Goal: Information Seeking & Learning: Learn about a topic

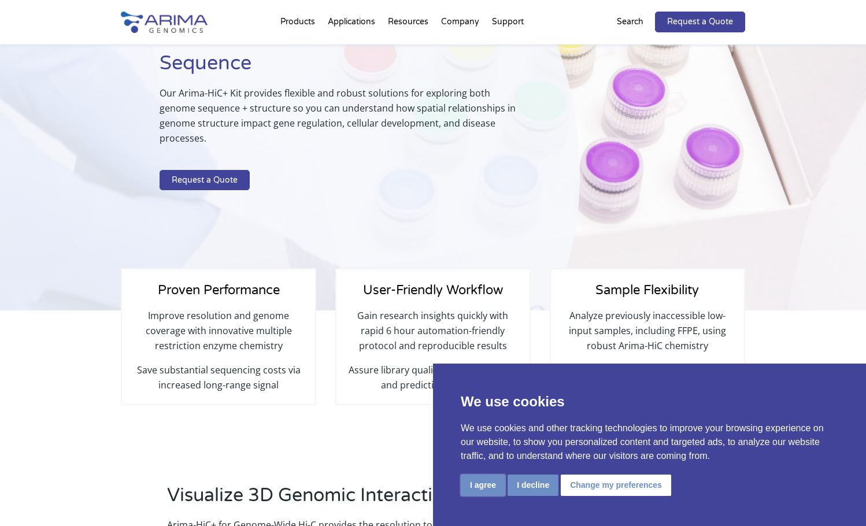
click at [480, 482] on button "I agree" at bounding box center [483, 485] width 45 height 21
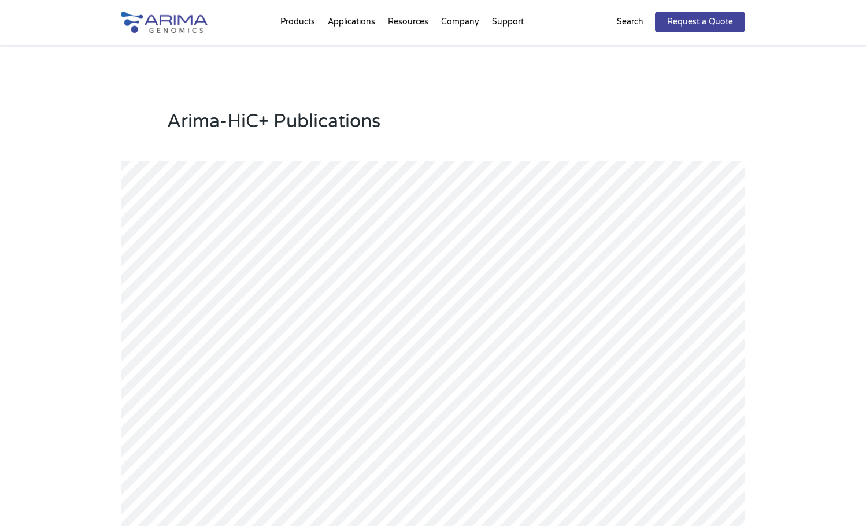
scroll to position [1379, 0]
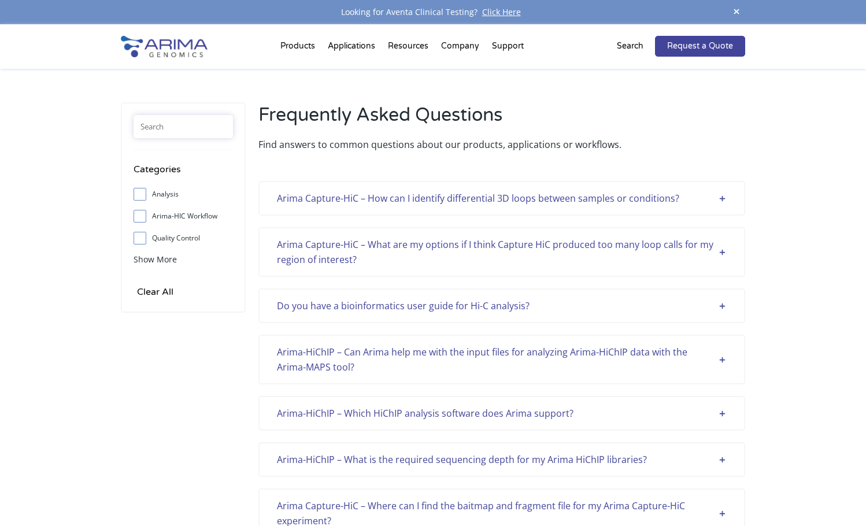
click at [162, 135] on input "text" at bounding box center [183, 126] width 99 height 23
type input "ㄴ"
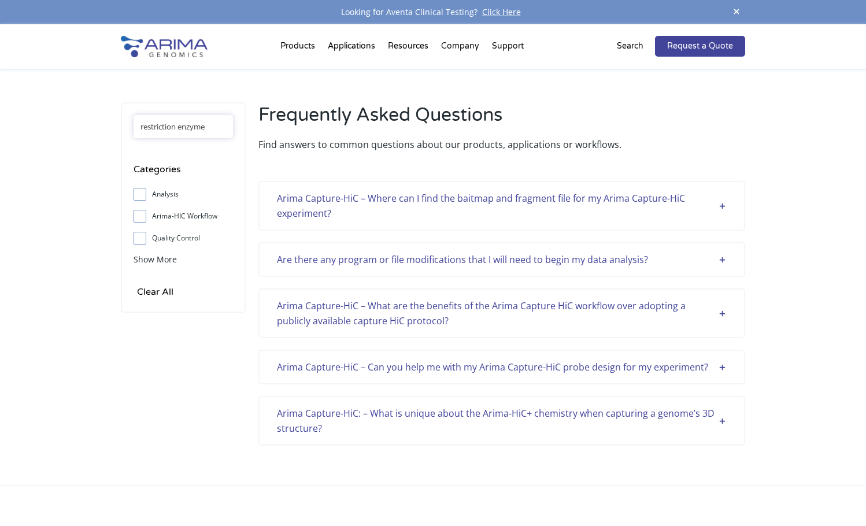
type input "restriction enzyme"
click at [460, 366] on div "Arima Capture-HiC – Can you help me with my Arima Capture-HiC probe design for …" at bounding box center [502, 367] width 450 height 15
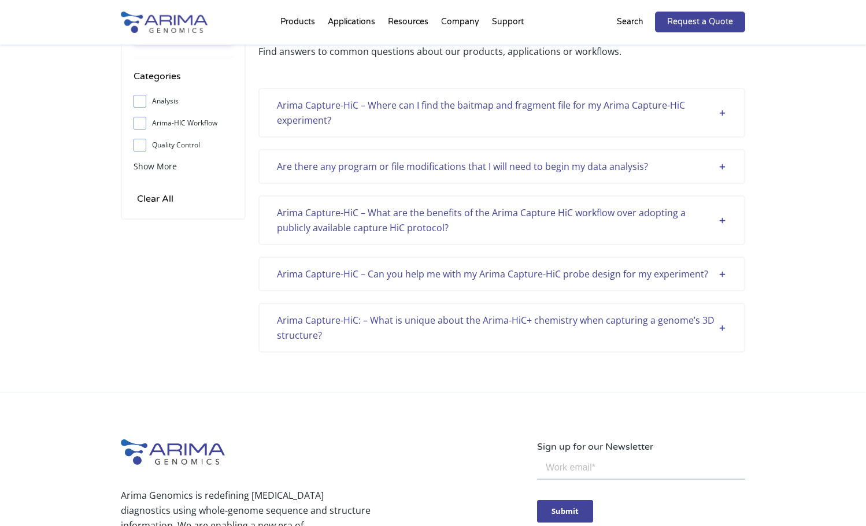
scroll to position [92, 0]
click at [577, 268] on div "Arima Capture-HiC – Can you help me with my Arima Capture-HiC probe design for …" at bounding box center [502, 274] width 450 height 15
click at [622, 331] on div "Arima Capture-HiC: – What is unique about the Arima-HiC+ chemistry when capturi…" at bounding box center [502, 328] width 450 height 30
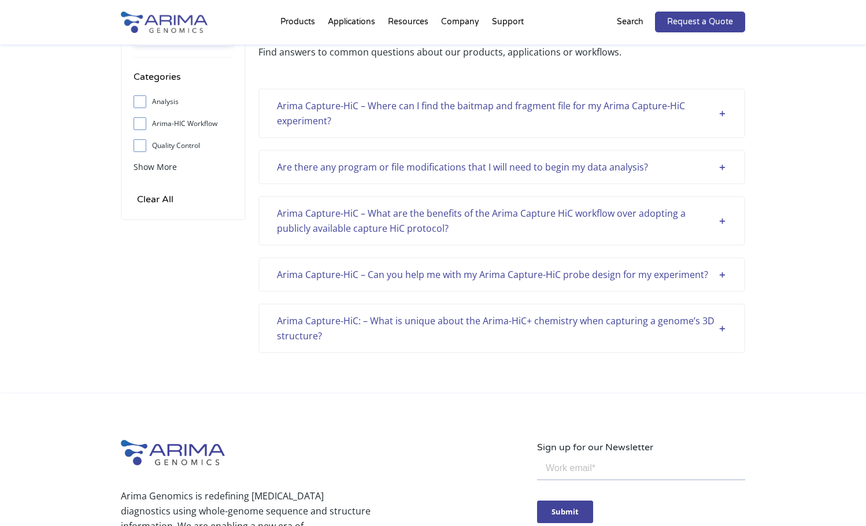
click at [599, 196] on div "Arima Capture-HiC – What are the benefits of the Arima Capture HiC workflow ove…" at bounding box center [501, 221] width 487 height 50
click at [595, 206] on div "Arima Capture-HiC – What are the benefits of the Arima Capture HiC workflow ove…" at bounding box center [502, 221] width 450 height 30
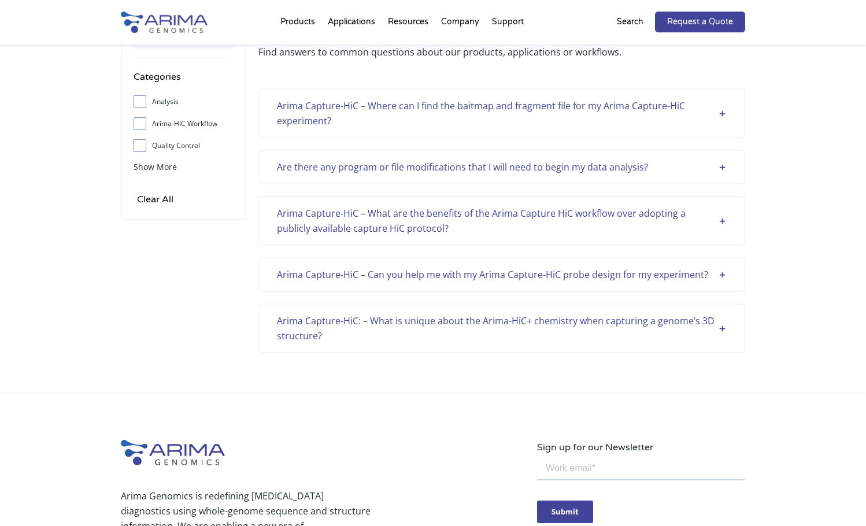
click at [587, 148] on div "Arima Capture-HiC – Where can I find the baitmap and fragment file for my Arima…" at bounding box center [501, 220] width 487 height 265
click at [587, 168] on div "Are there any program or file modifications that I will need to begin my data a…" at bounding box center [502, 167] width 450 height 15
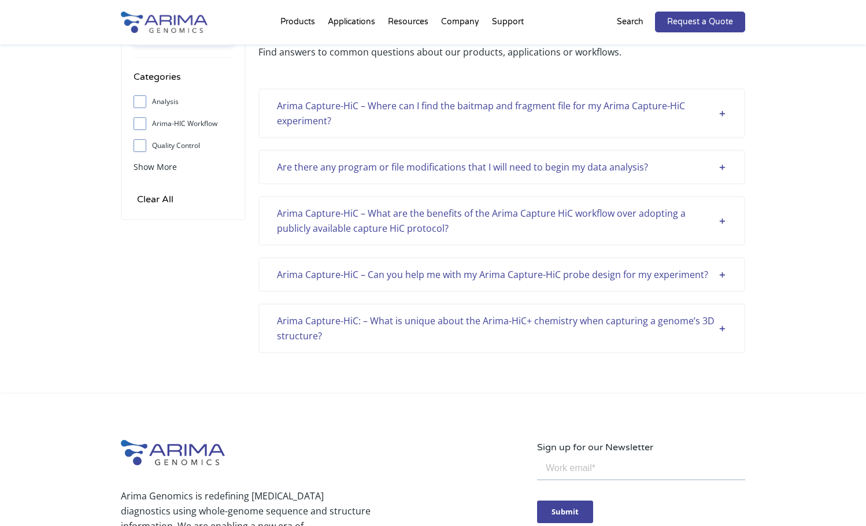
click at [587, 168] on div "Are there any program or file modifications that I will need to begin my data a…" at bounding box center [502, 167] width 450 height 15
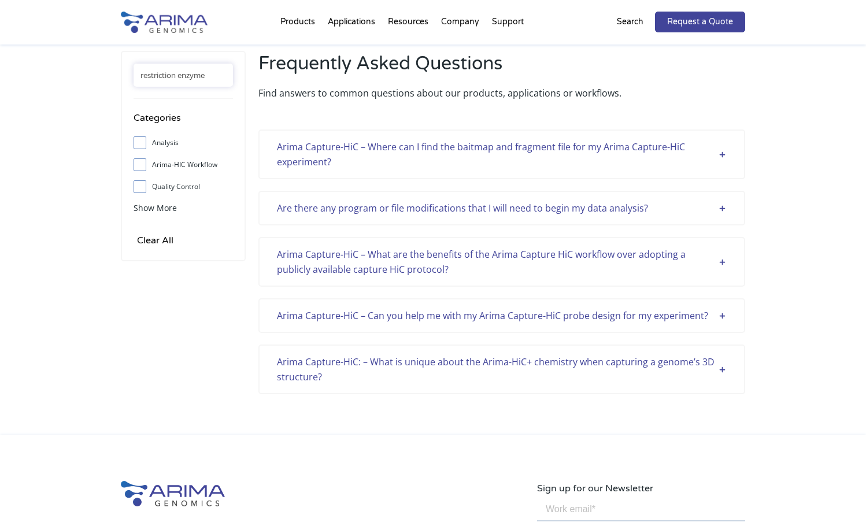
scroll to position [46, 0]
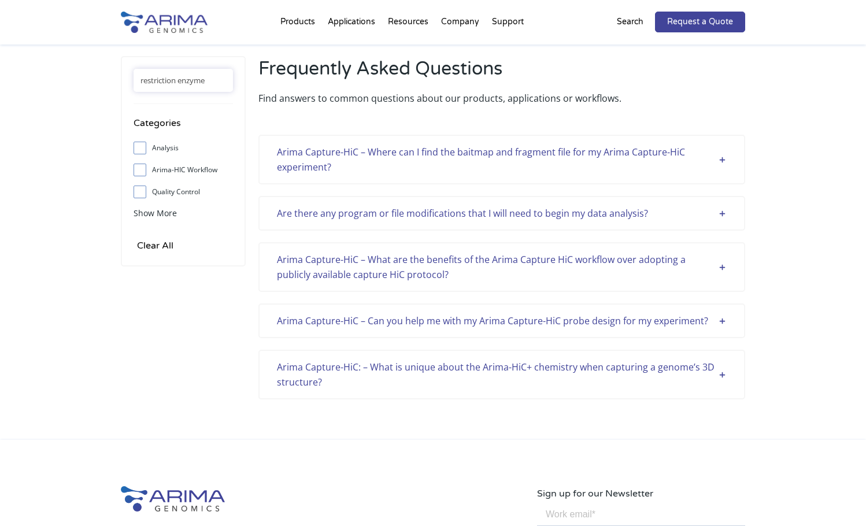
click at [726, 216] on div "Are there any program or file modifications that I will need to begin my data a…" at bounding box center [502, 213] width 450 height 15
click at [783, 289] on div "restriction enzyme Categories Analysis Arima-HIC Workflow Quality Control Sampl…" at bounding box center [433, 231] width 866 height 417
click at [808, 122] on div "restriction enzyme Categories Analysis Arima-HIC Workflow Quality Control Sampl…" at bounding box center [433, 231] width 866 height 417
